Goal: Task Accomplishment & Management: Use online tool/utility

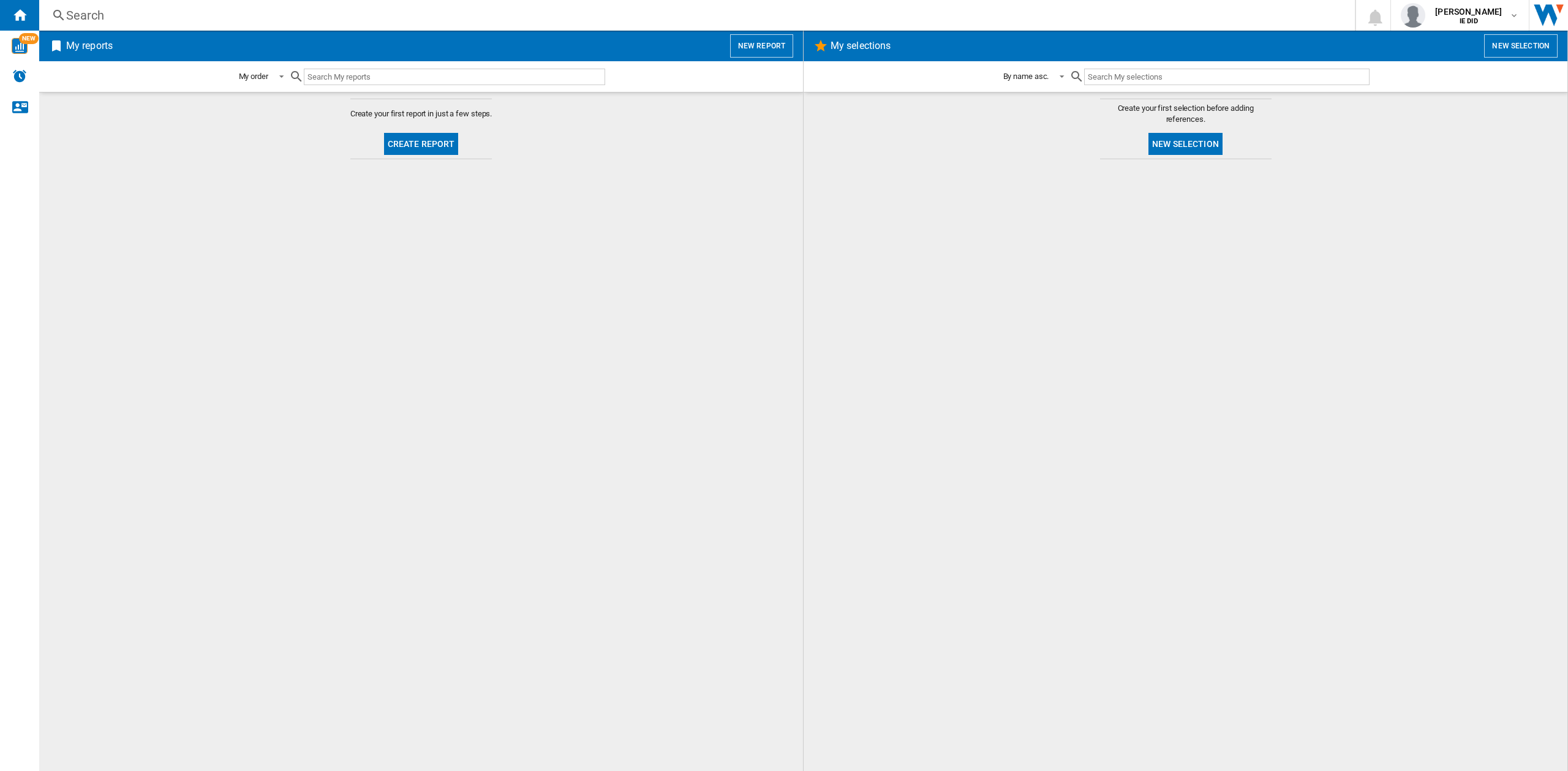
click at [745, 49] on button "New report" at bounding box center [762, 46] width 63 height 24
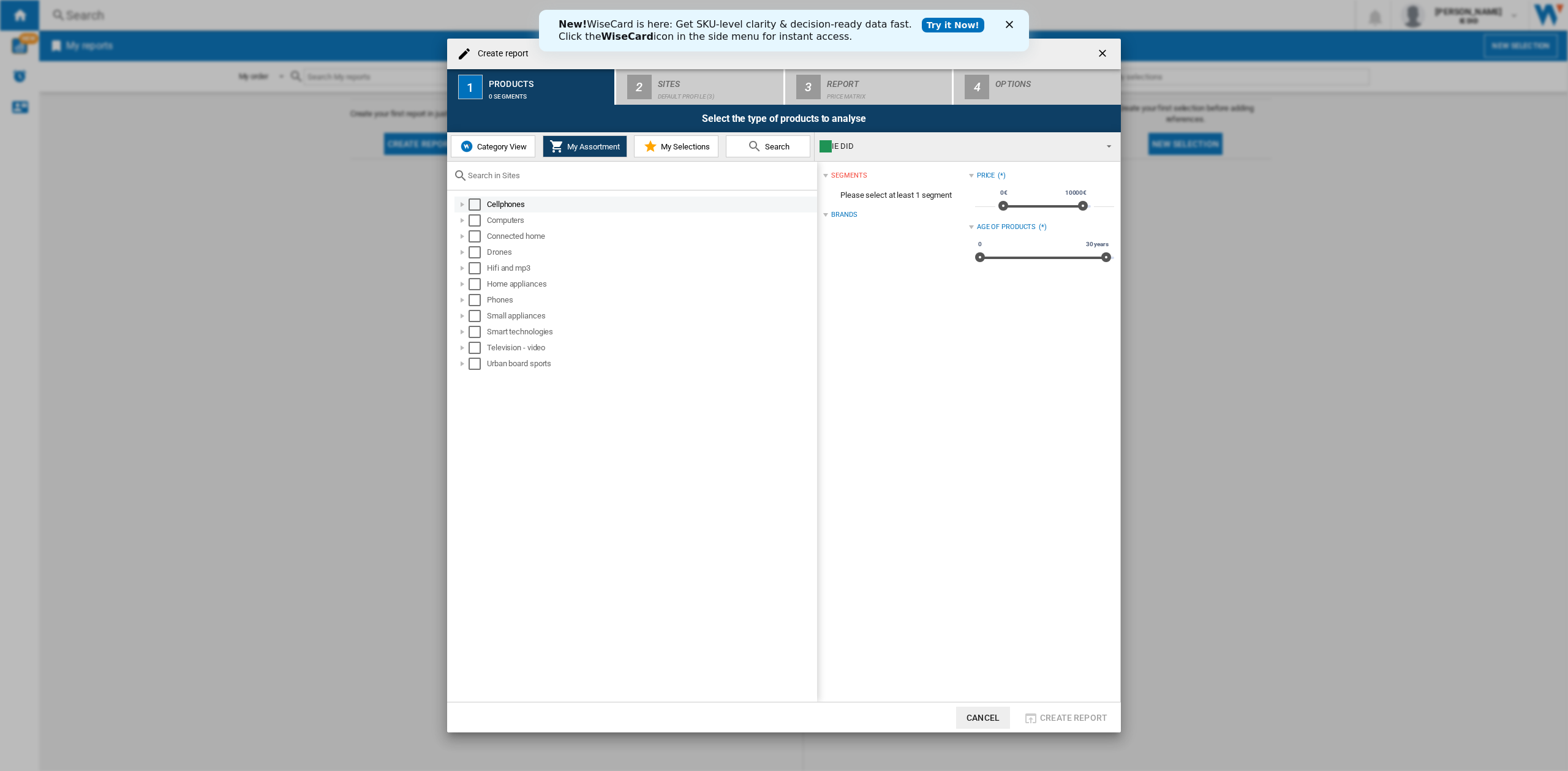
click at [491, 206] on div "Cellphones" at bounding box center [651, 204] width 328 height 12
click at [475, 206] on div "Select" at bounding box center [474, 204] width 12 height 12
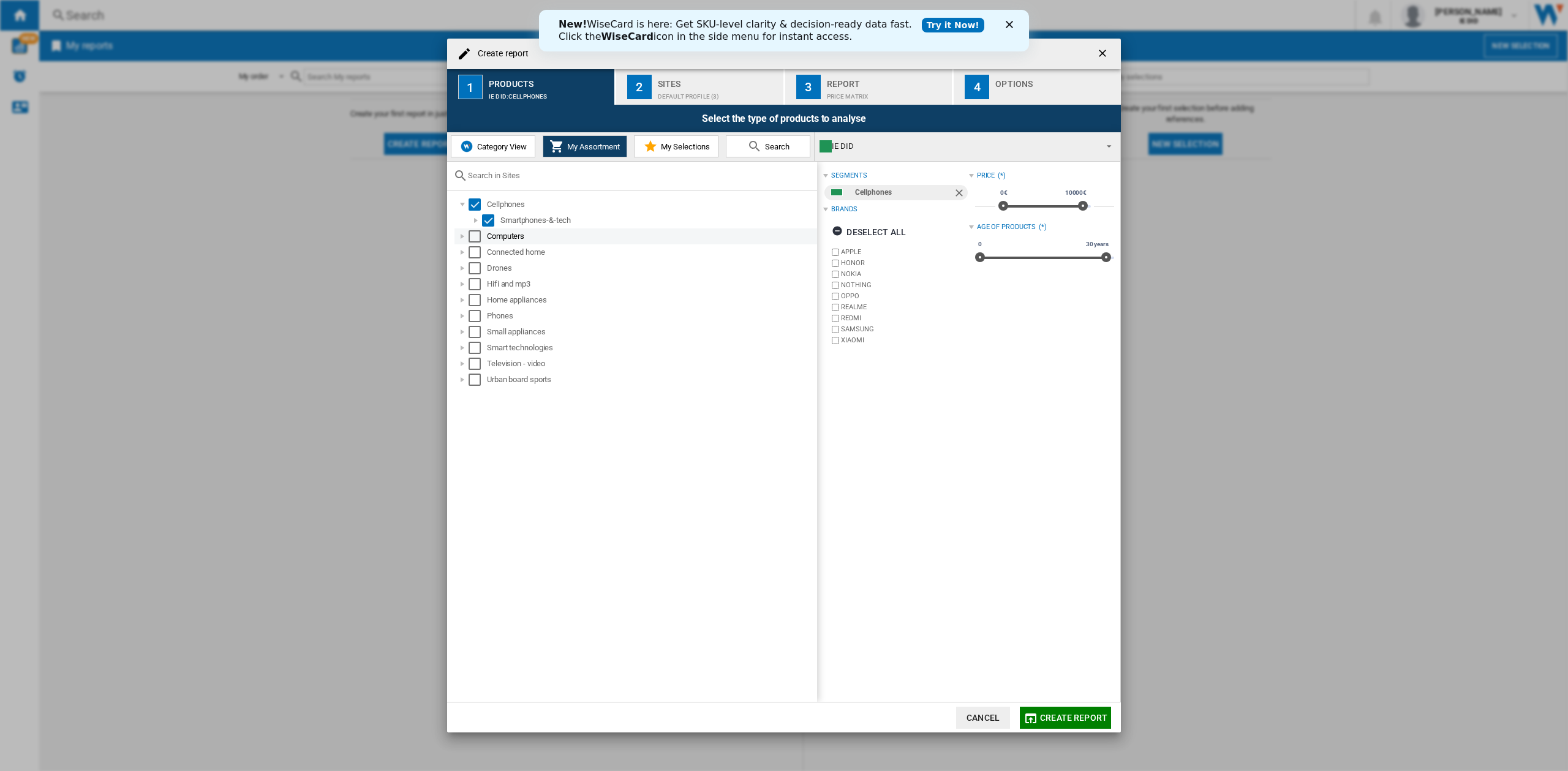
click at [473, 238] on div "Select" at bounding box center [474, 236] width 12 height 12
click at [473, 251] on div "Select" at bounding box center [474, 252] width 12 height 12
click at [473, 265] on div "Select" at bounding box center [474, 268] width 12 height 12
click at [473, 276] on div "Hifi and mp3" at bounding box center [636, 284] width 363 height 16
click at [473, 283] on div "Select" at bounding box center [474, 283] width 12 height 12
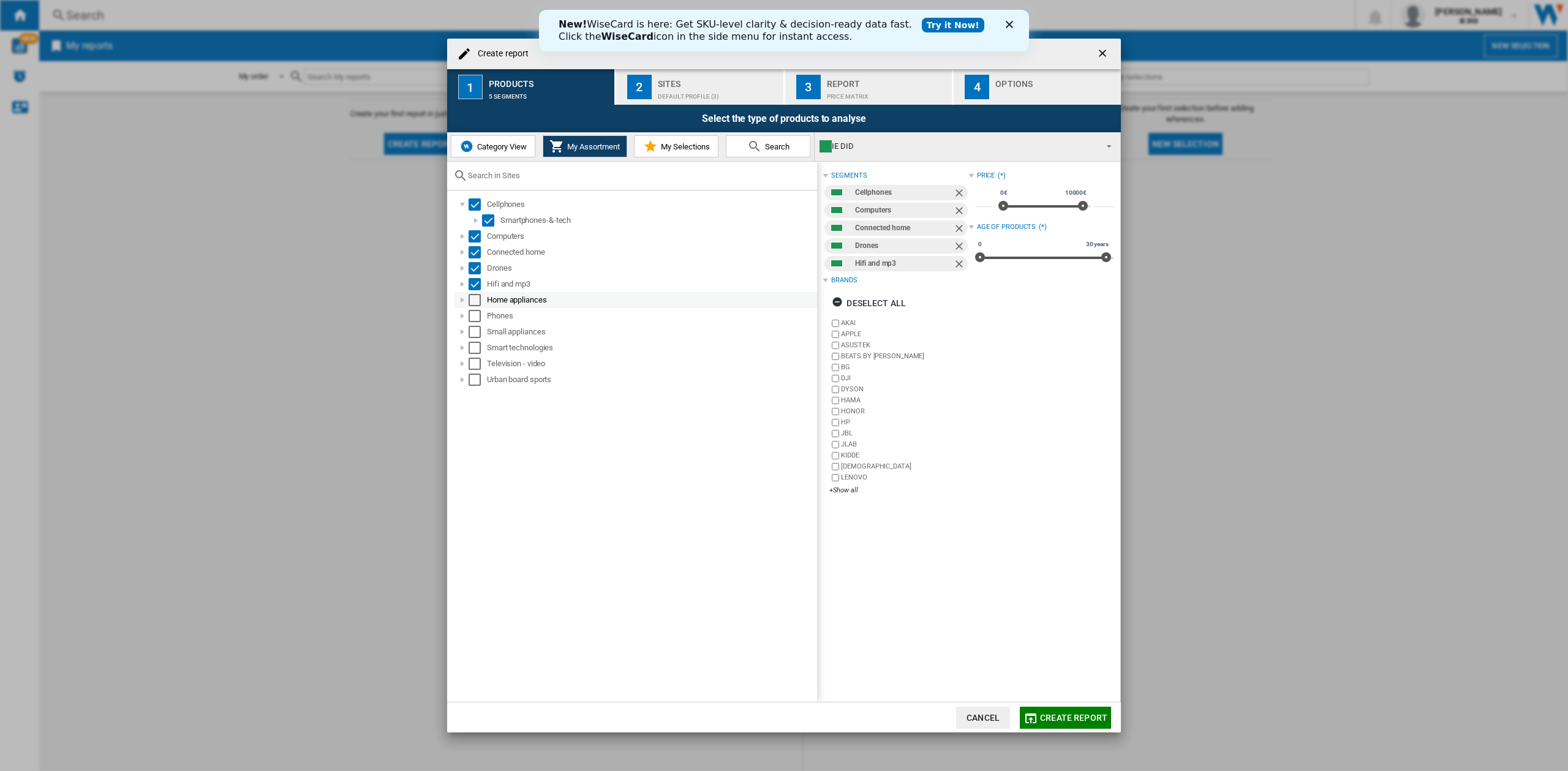
click at [473, 306] on div "Select" at bounding box center [474, 300] width 12 height 12
click at [474, 318] on div "Select" at bounding box center [474, 316] width 12 height 12
click at [474, 330] on div "Select" at bounding box center [474, 331] width 12 height 12
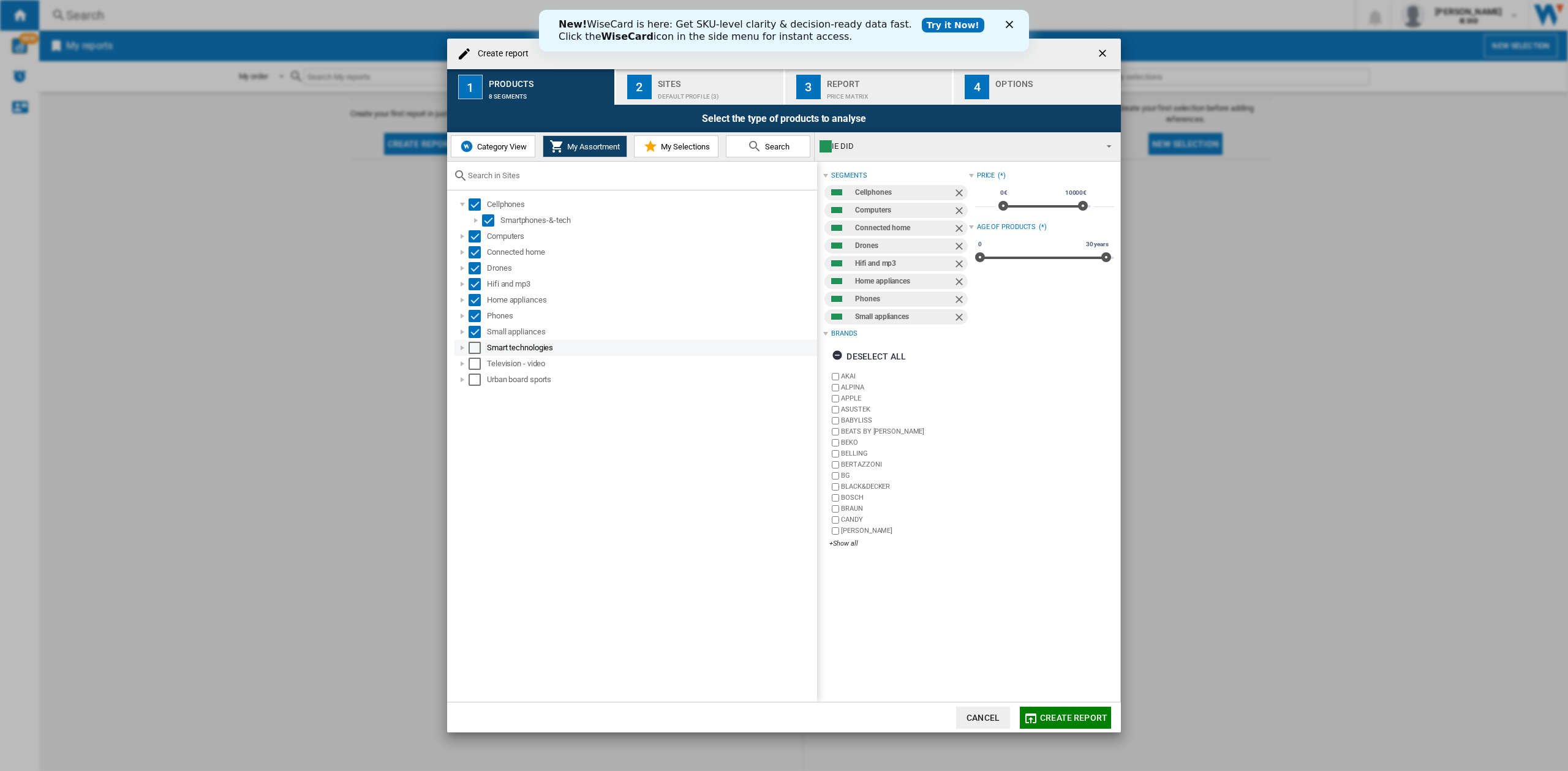
click at [474, 347] on div "Select" at bounding box center [474, 348] width 12 height 12
click at [474, 358] on div "Select" at bounding box center [474, 363] width 12 height 12
click at [474, 377] on div "Select" at bounding box center [474, 379] width 12 height 12
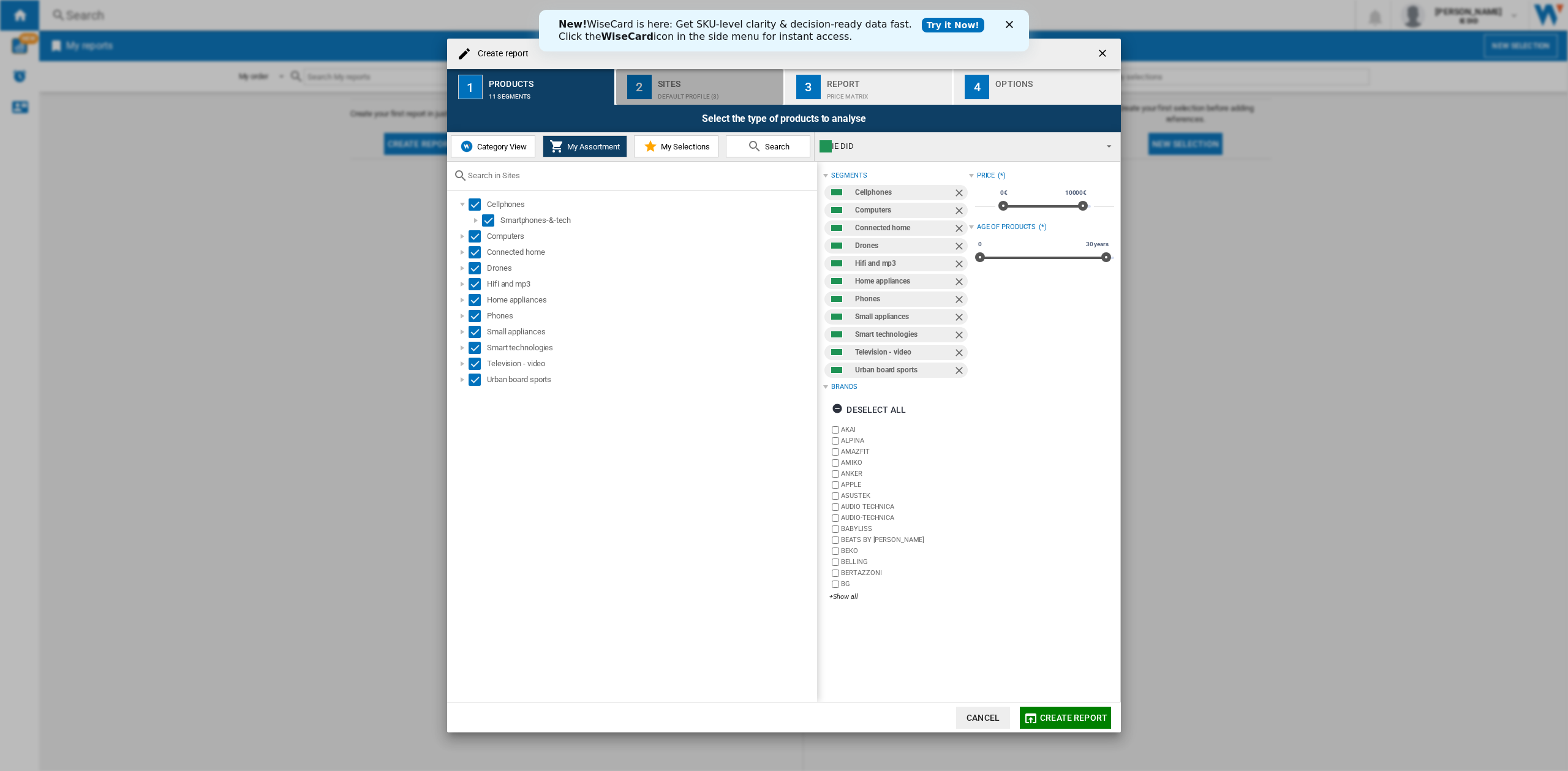
click at [713, 89] on div "Default profile (3)" at bounding box center [718, 94] width 121 height 13
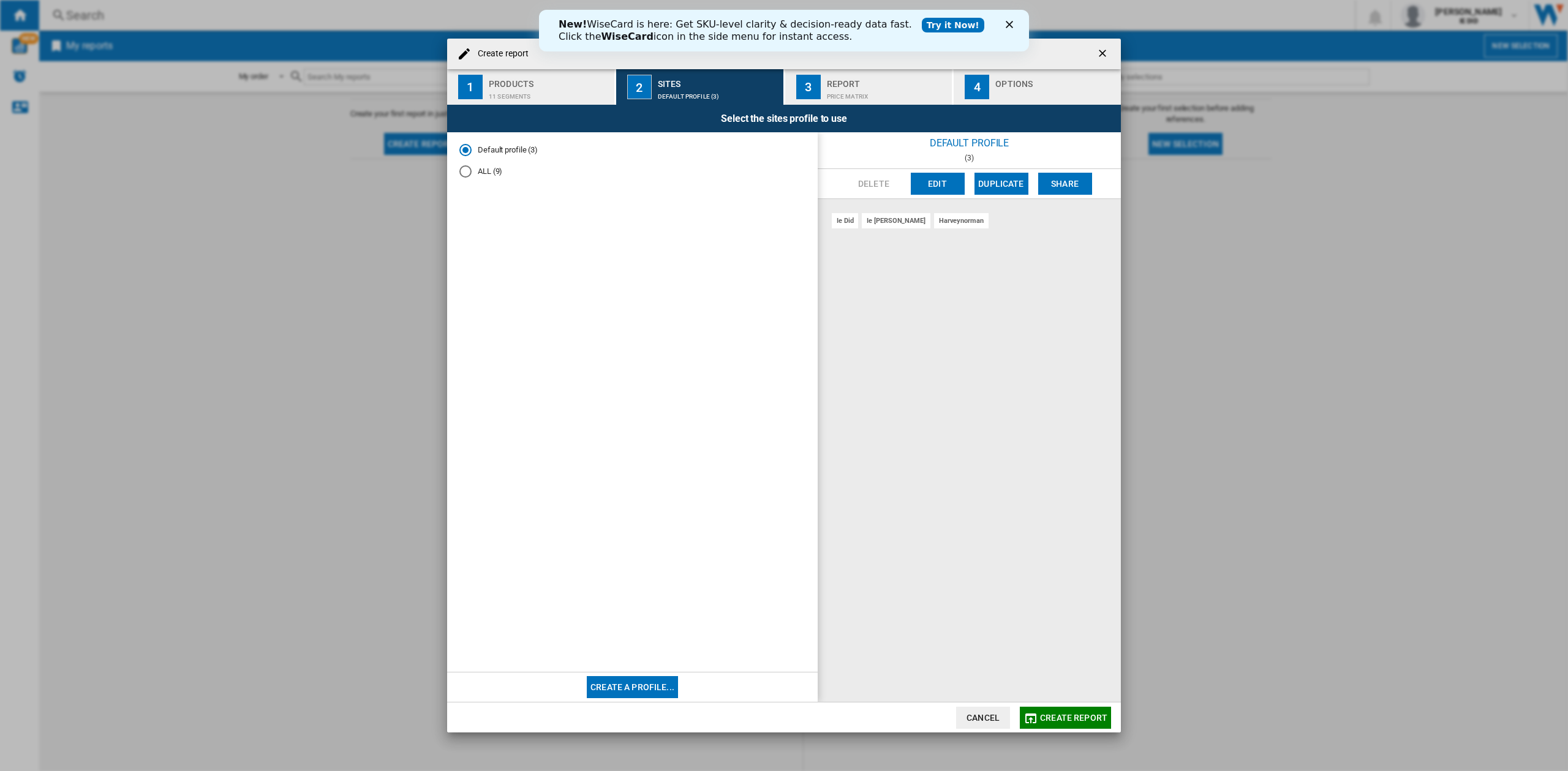
click at [481, 175] on md-radio-button "ALL (9)" at bounding box center [632, 171] width 346 height 11
click at [1051, 710] on button "Create report" at bounding box center [1065, 717] width 91 height 22
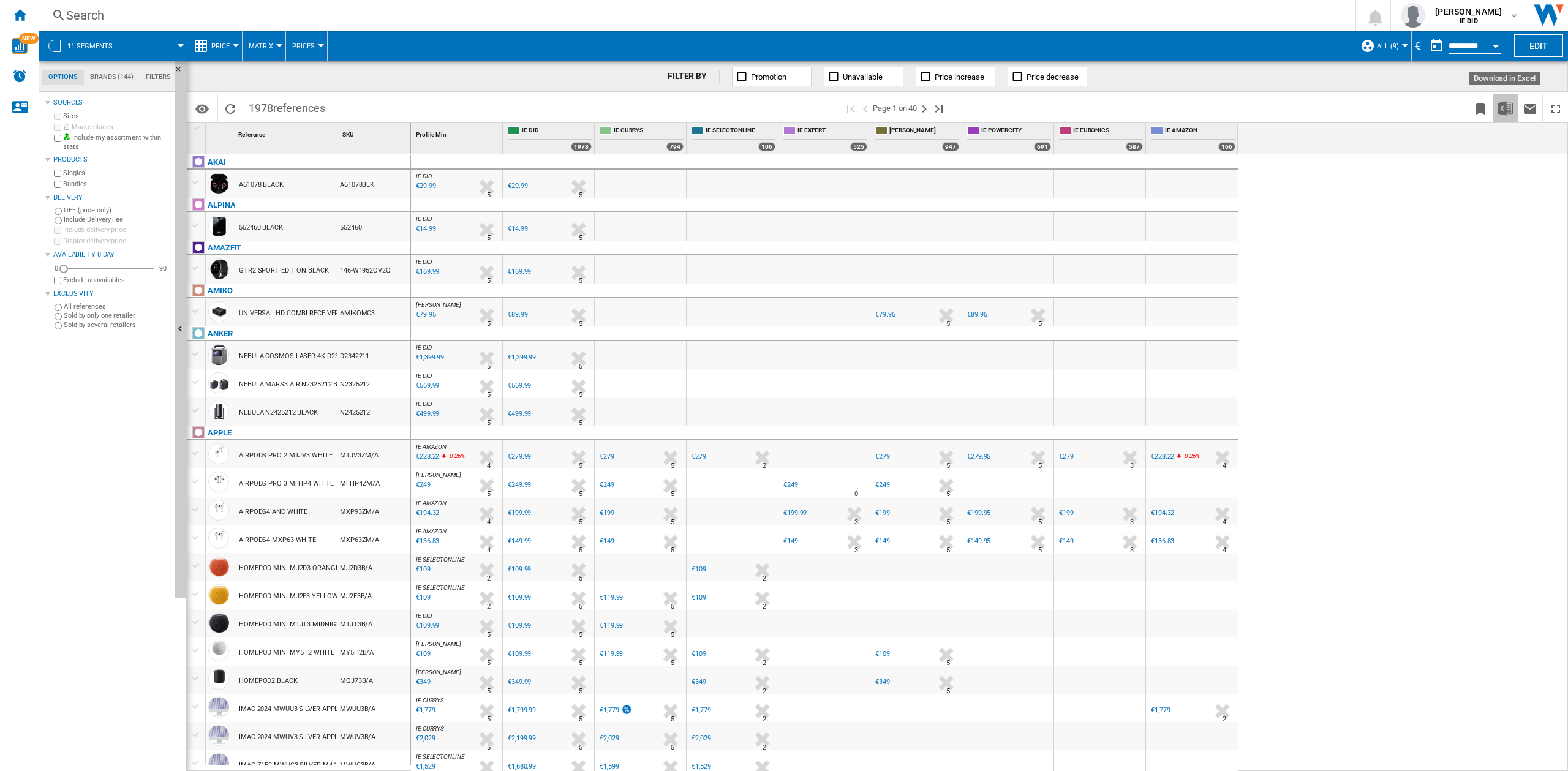
click at [1502, 109] on img "Download in Excel" at bounding box center [1505, 109] width 15 height 15
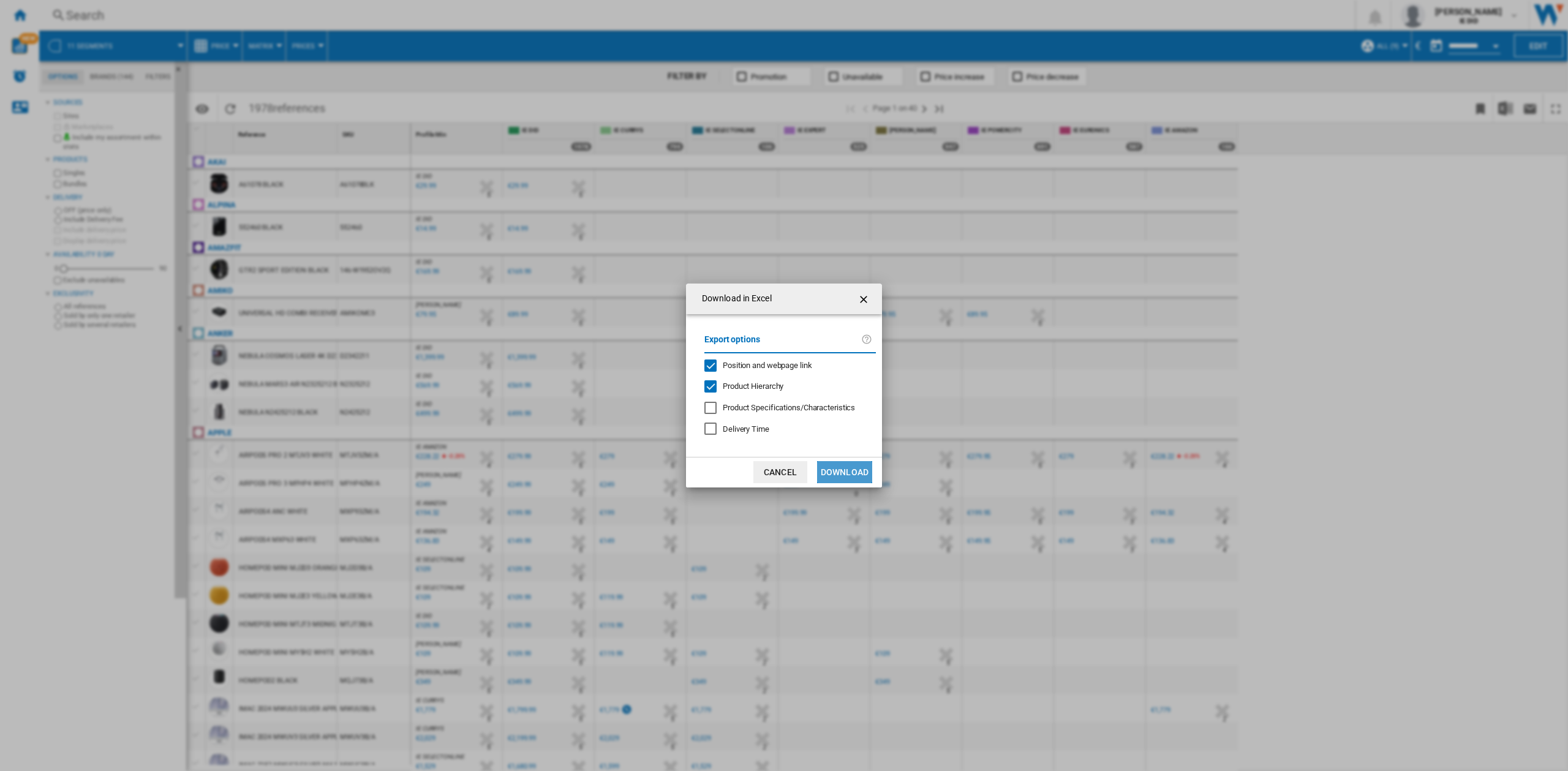
click at [843, 463] on button "Download" at bounding box center [844, 472] width 55 height 22
